Goal: Task Accomplishment & Management: Manage account settings

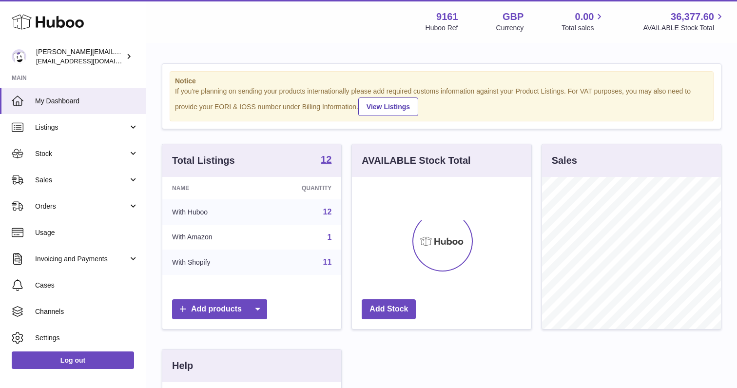
scroll to position [152, 179]
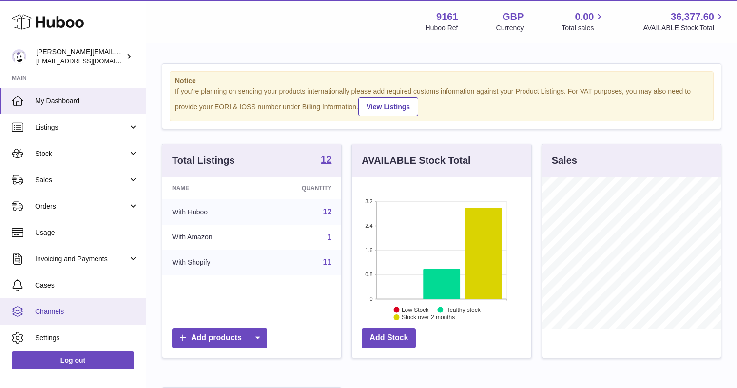
click at [61, 314] on span "Channels" at bounding box center [86, 311] width 103 height 9
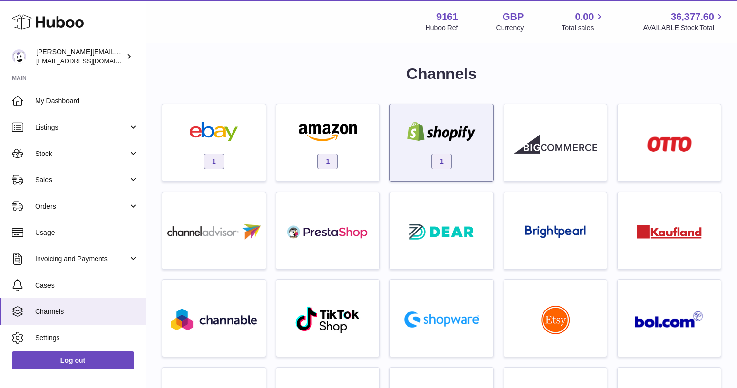
click at [459, 148] on div "1" at bounding box center [442, 145] width 94 height 62
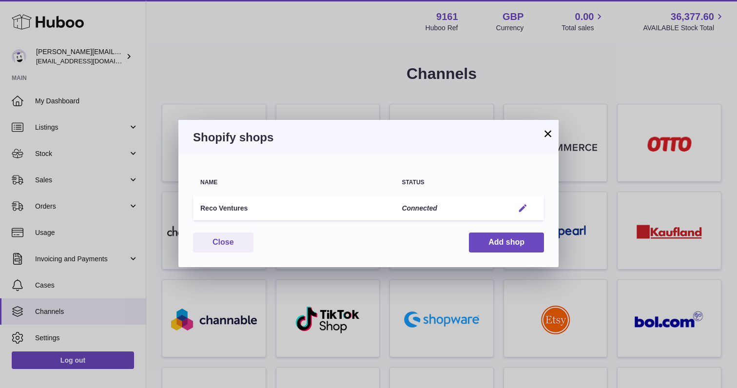
click at [523, 207] on em "button" at bounding box center [523, 208] width 10 height 10
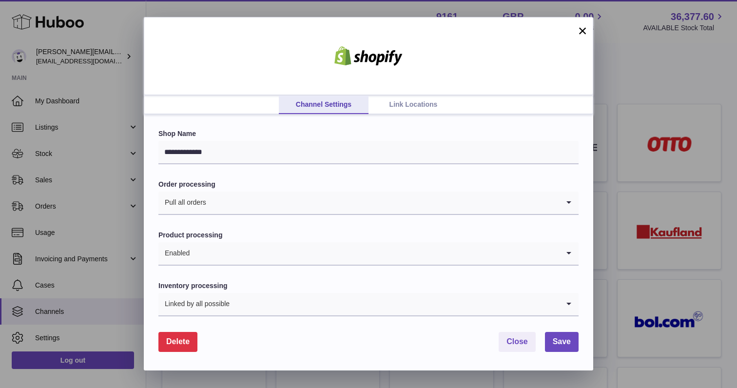
click at [409, 96] on link "Link Locations" at bounding box center [414, 105] width 90 height 19
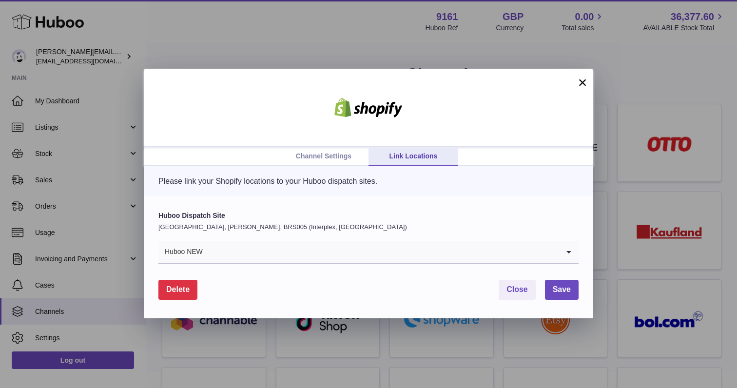
click at [580, 84] on button "×" at bounding box center [583, 83] width 12 height 12
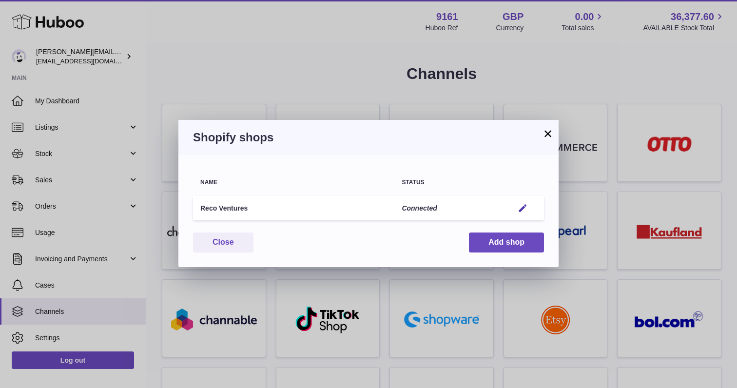
click at [554, 132] on div "Shopify shops" at bounding box center [368, 137] width 380 height 35
click at [543, 133] on button "×" at bounding box center [548, 134] width 12 height 12
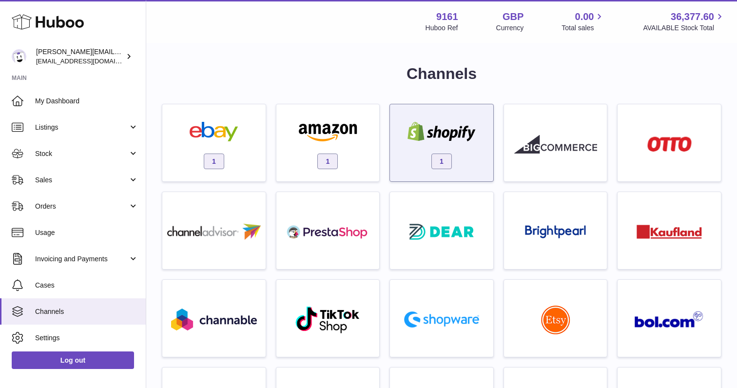
click at [438, 139] on img at bounding box center [441, 132] width 83 height 20
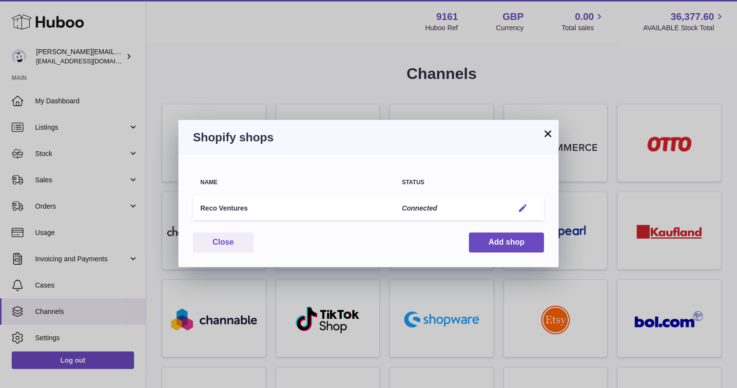
click at [523, 207] on em "button" at bounding box center [523, 208] width 10 height 10
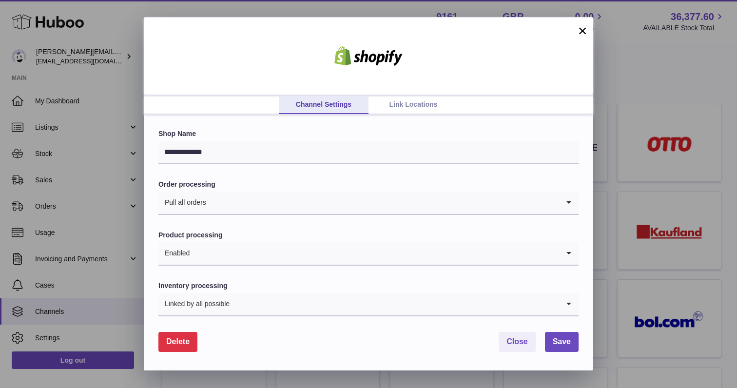
click at [410, 102] on link "Link Locations" at bounding box center [414, 105] width 90 height 19
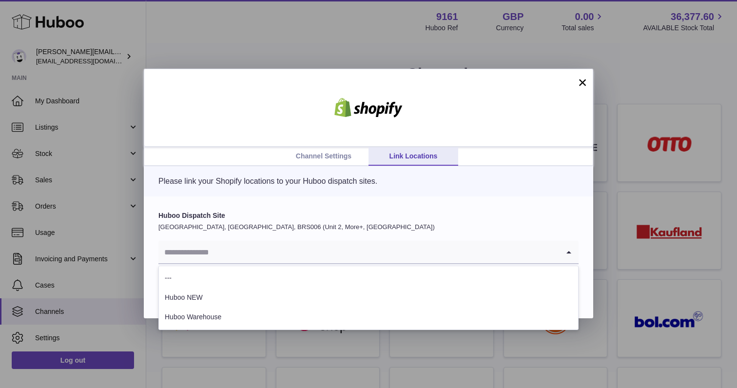
click at [276, 250] on input "Search for option" at bounding box center [358, 252] width 401 height 22
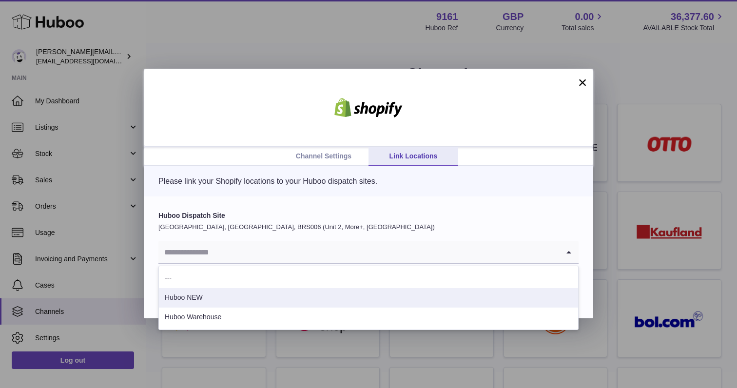
click at [234, 300] on li "Huboo NEW" at bounding box center [368, 298] width 419 height 20
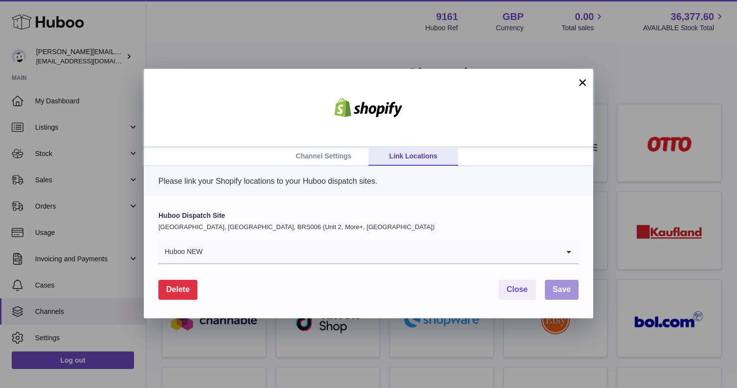
click at [562, 288] on span "Save" at bounding box center [562, 289] width 18 height 8
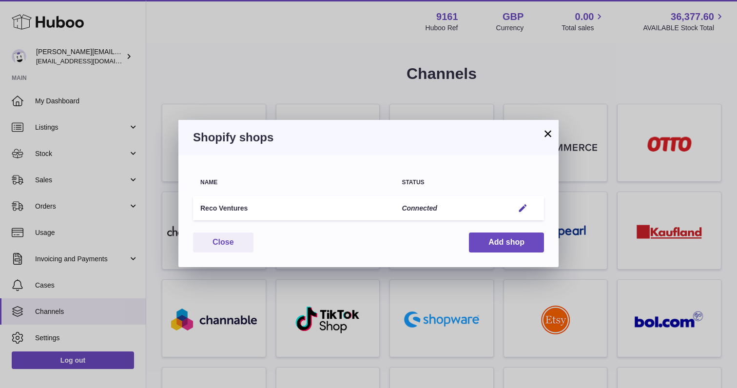
click at [548, 130] on button "×" at bounding box center [548, 134] width 12 height 12
